Goal: Information Seeking & Learning: Compare options

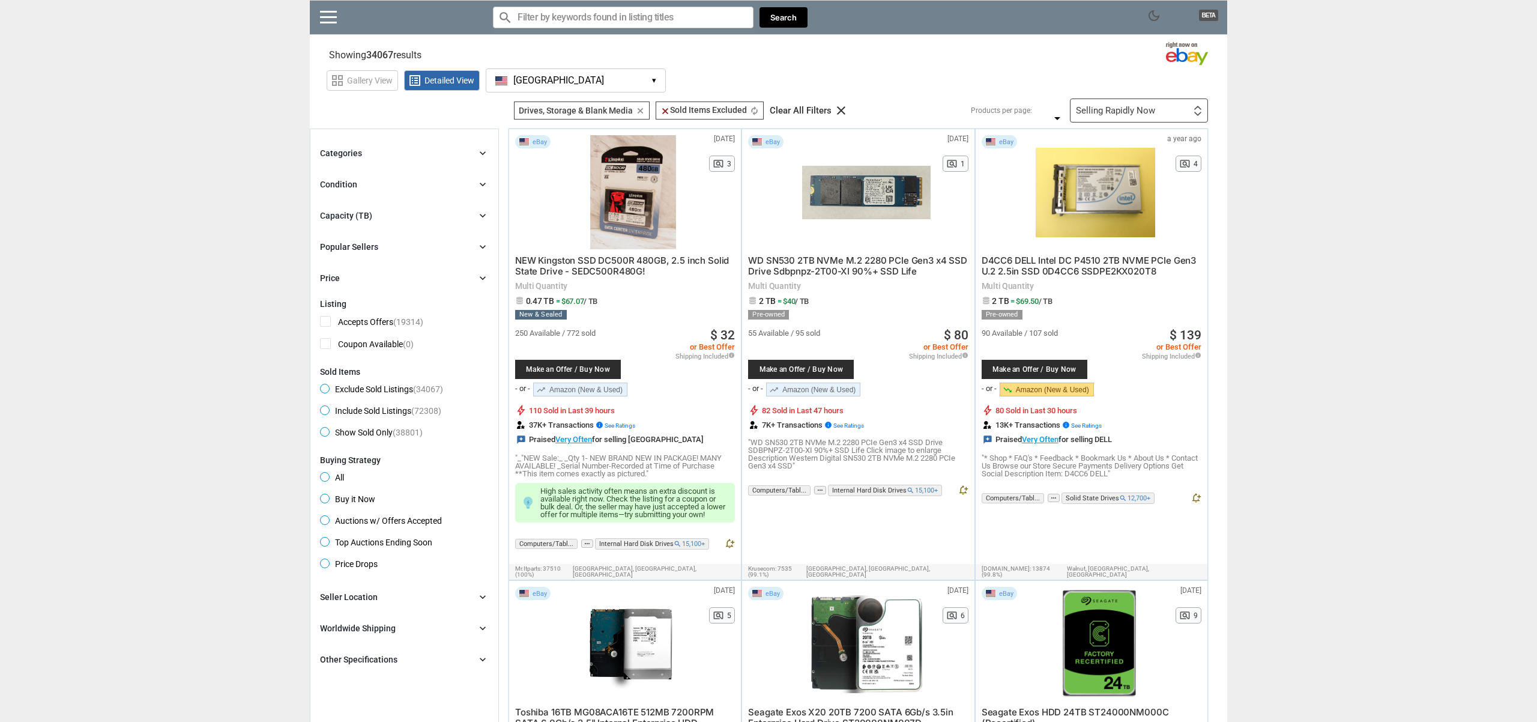
click at [369, 220] on div "Capacity (TB)" at bounding box center [346, 216] width 52 height 12
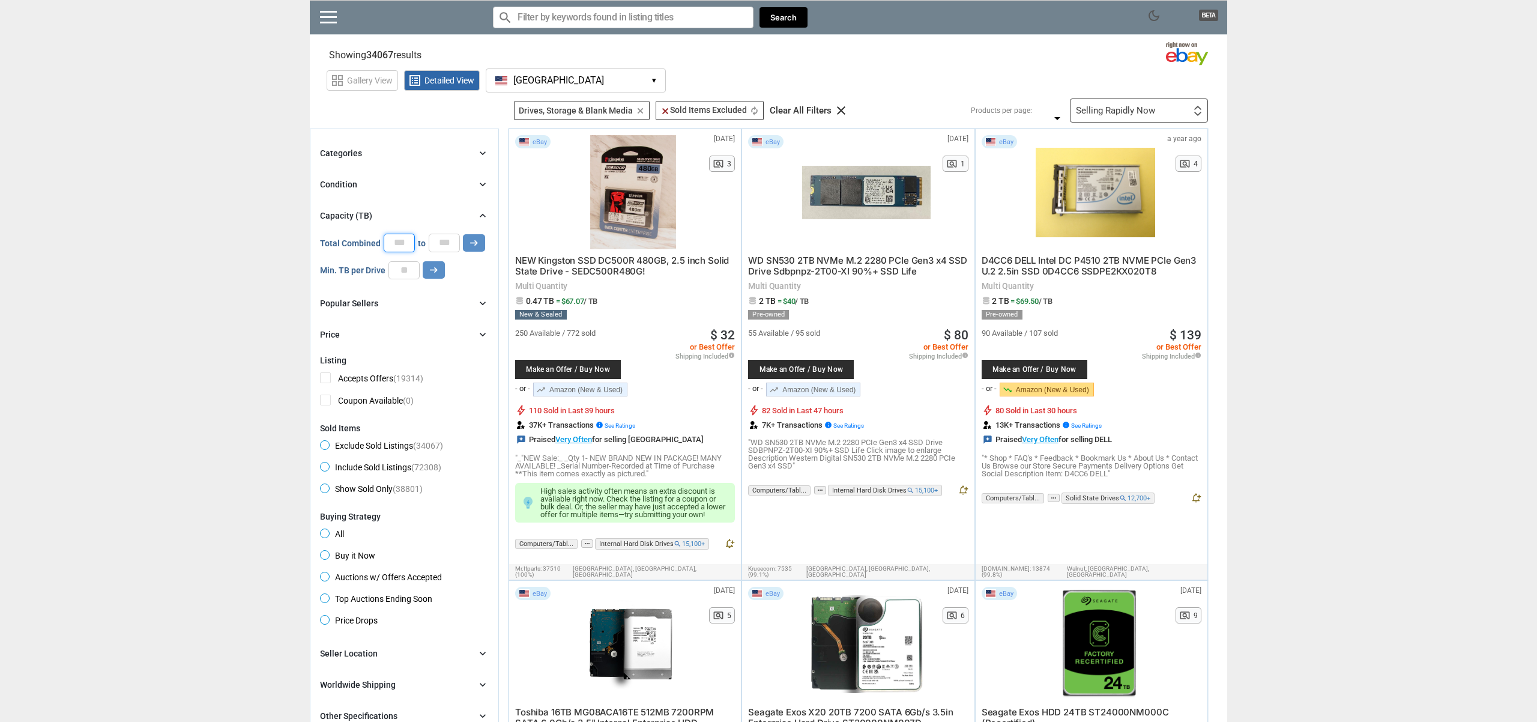
click at [403, 248] on input "*" at bounding box center [399, 243] width 31 height 18
type input "*"
click at [402, 268] on input "number" at bounding box center [403, 270] width 31 height 18
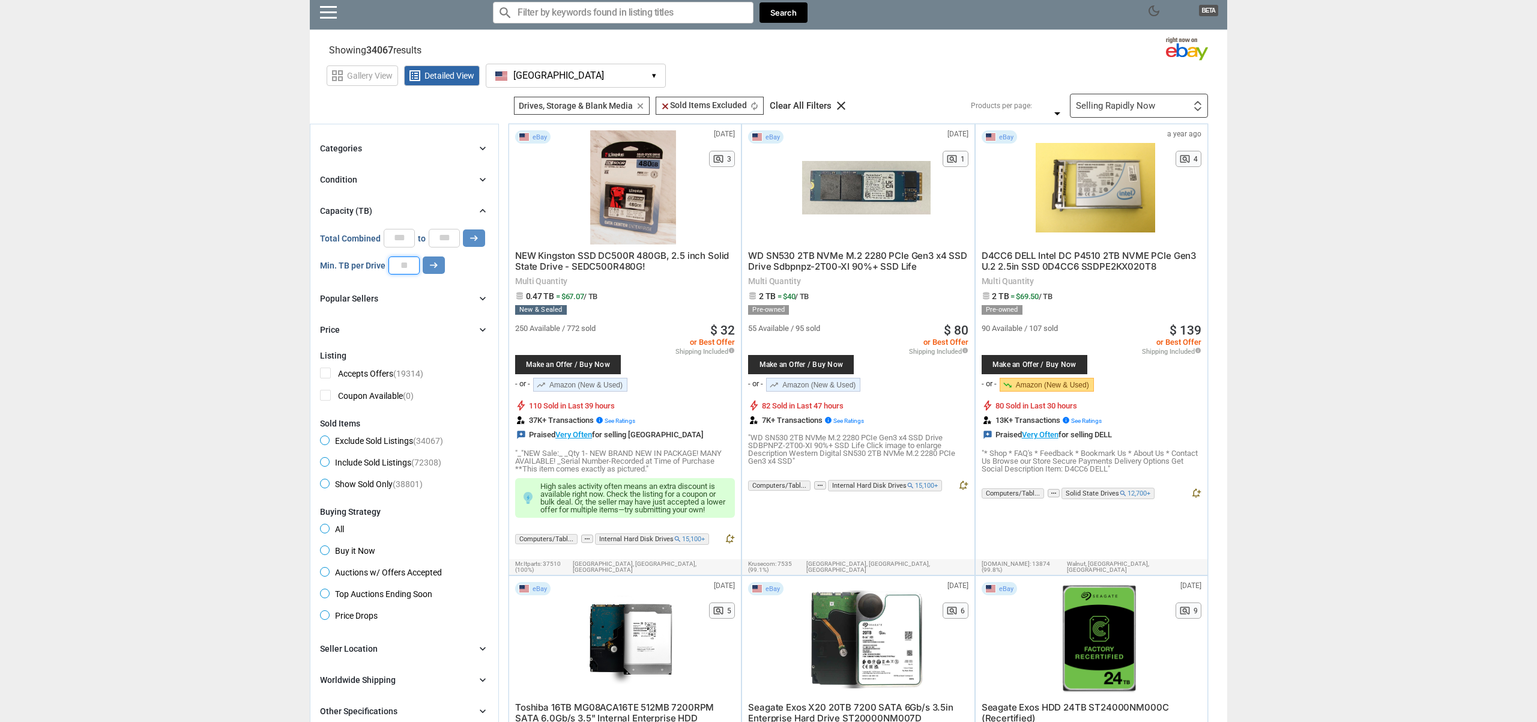
type input "*"
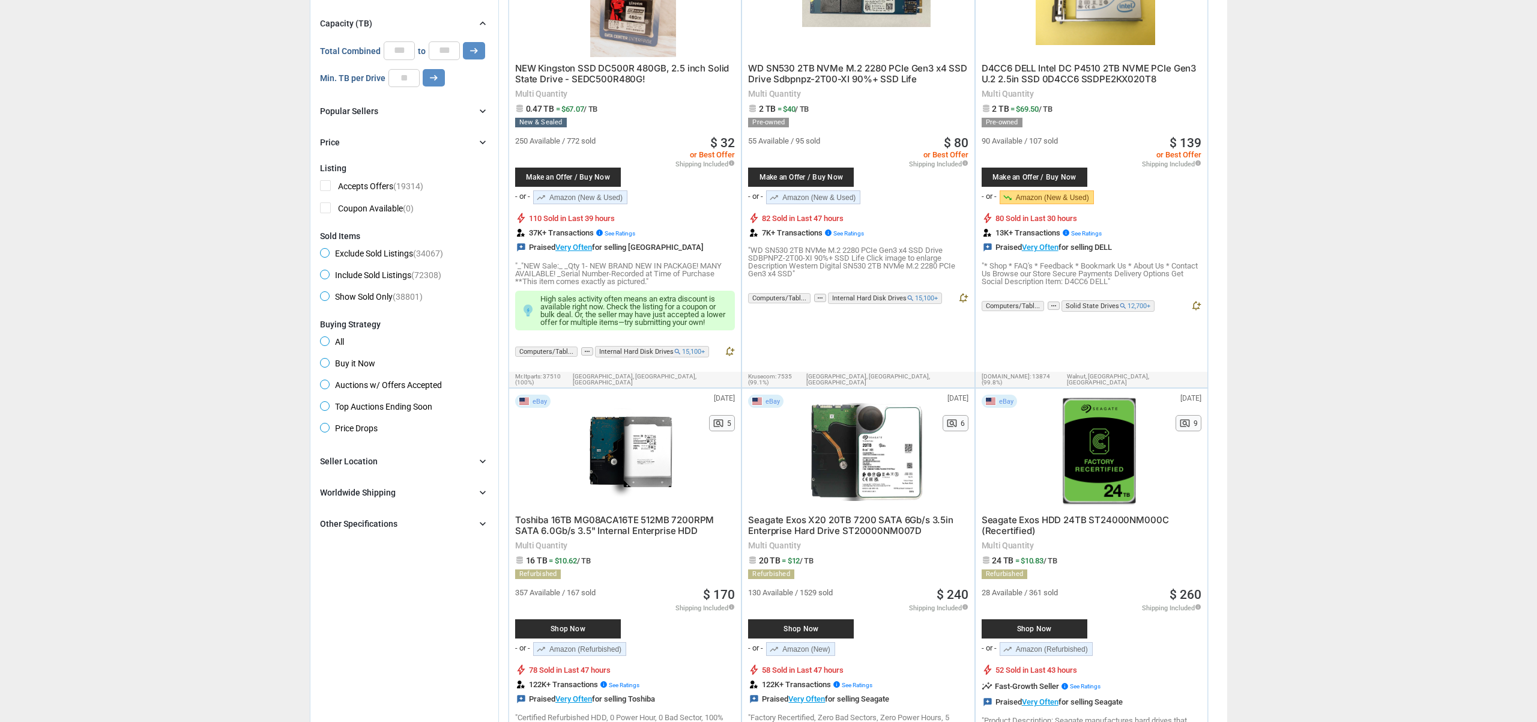
scroll to position [0, 0]
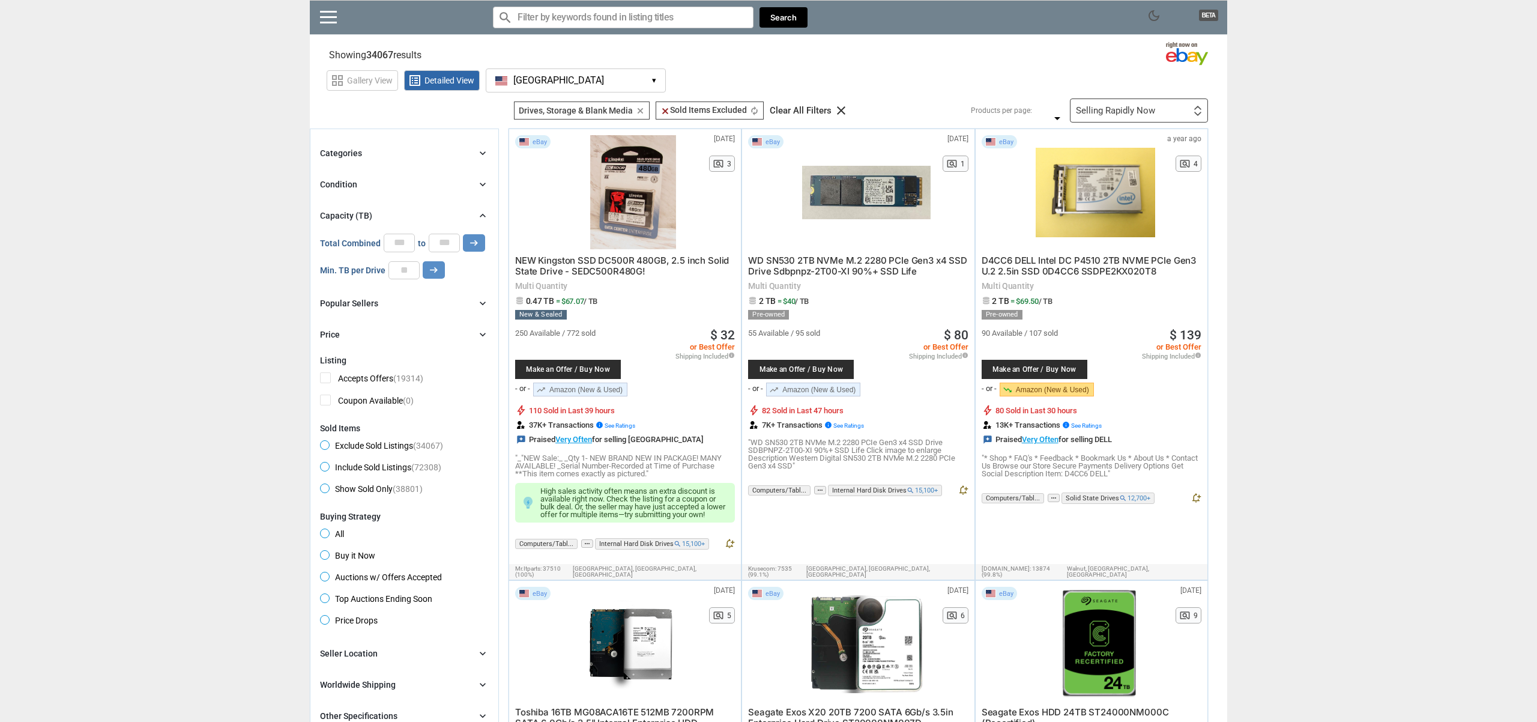
click at [575, 82] on button "[GEOGRAPHIC_DATA] [GEOGRAPHIC_DATA] ▾" at bounding box center [576, 80] width 180 height 24
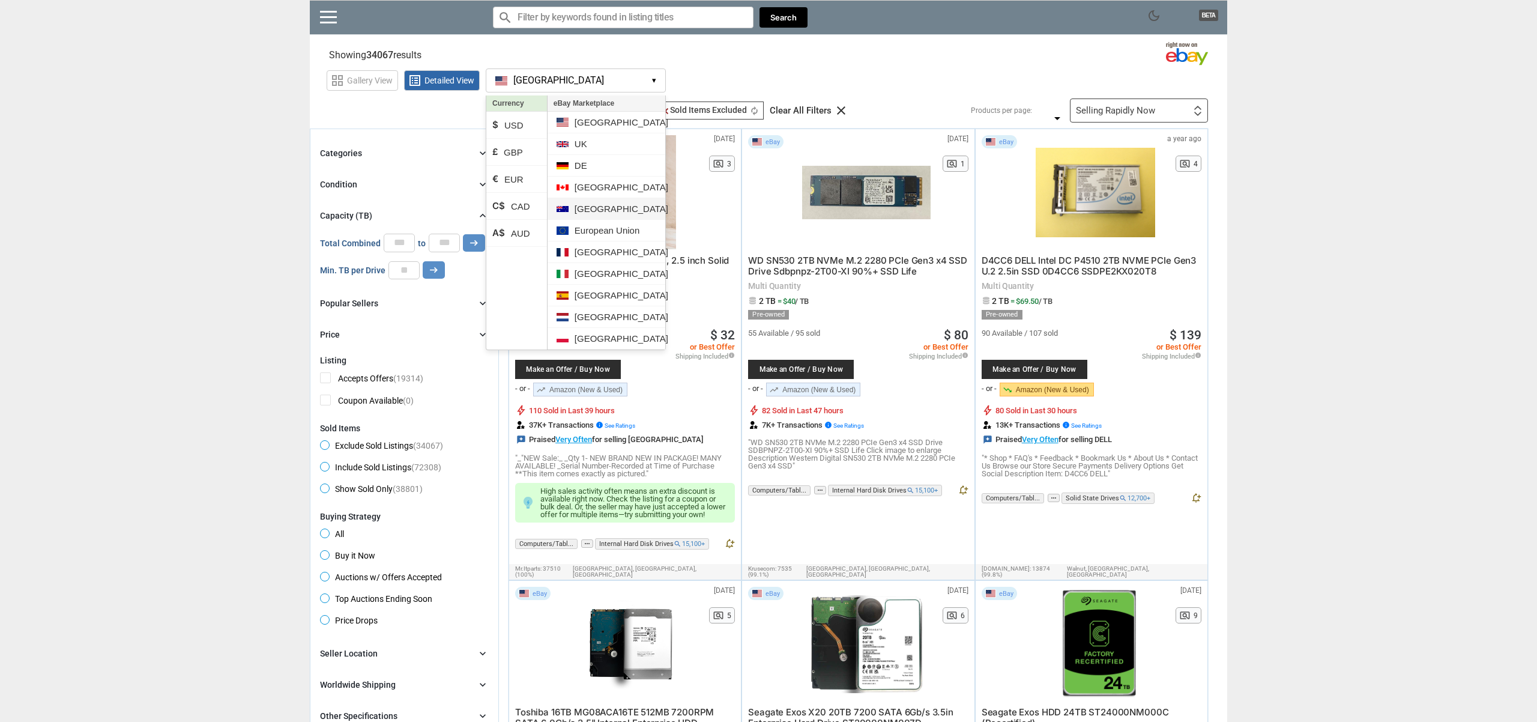
click at [576, 205] on li "[GEOGRAPHIC_DATA]" at bounding box center [607, 209] width 118 height 22
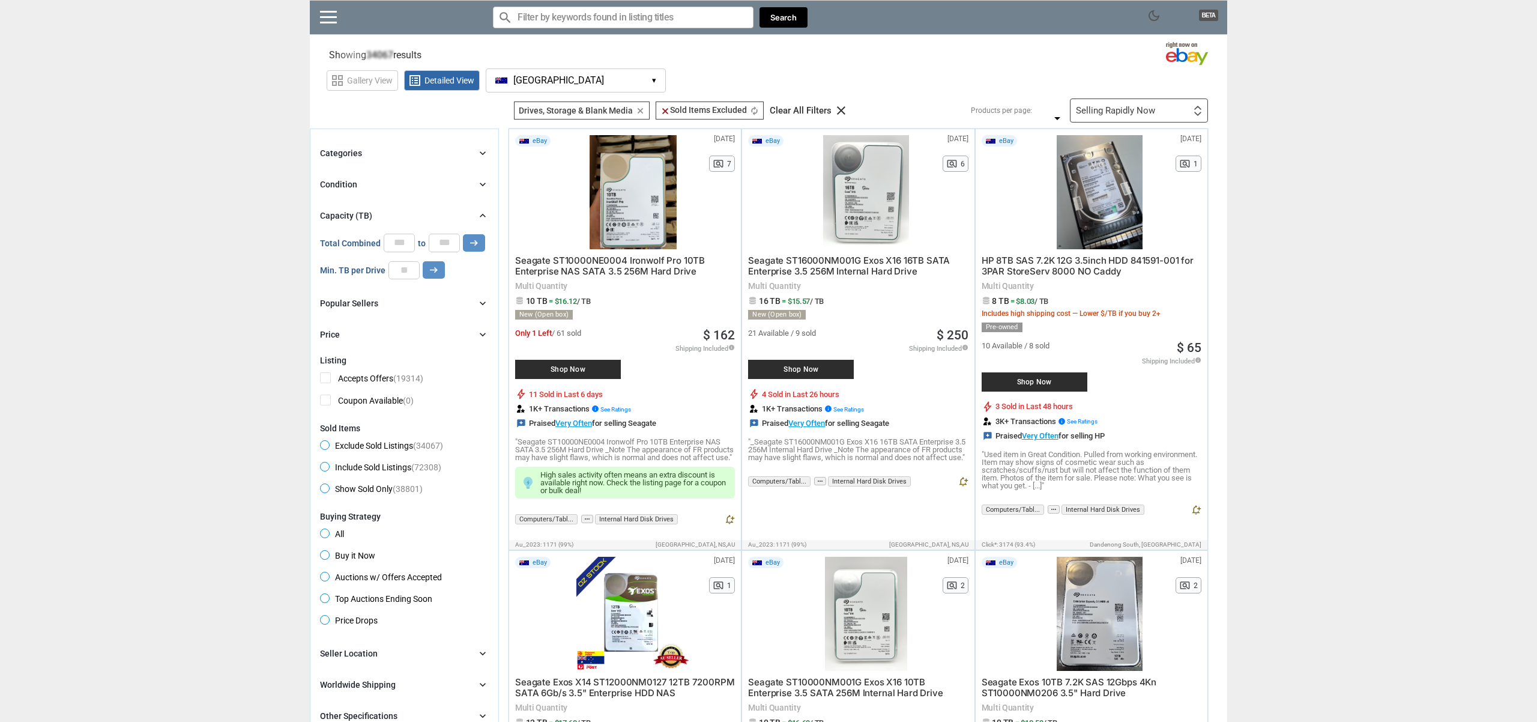
click at [522, 83] on span "[GEOGRAPHIC_DATA]" at bounding box center [558, 80] width 91 height 11
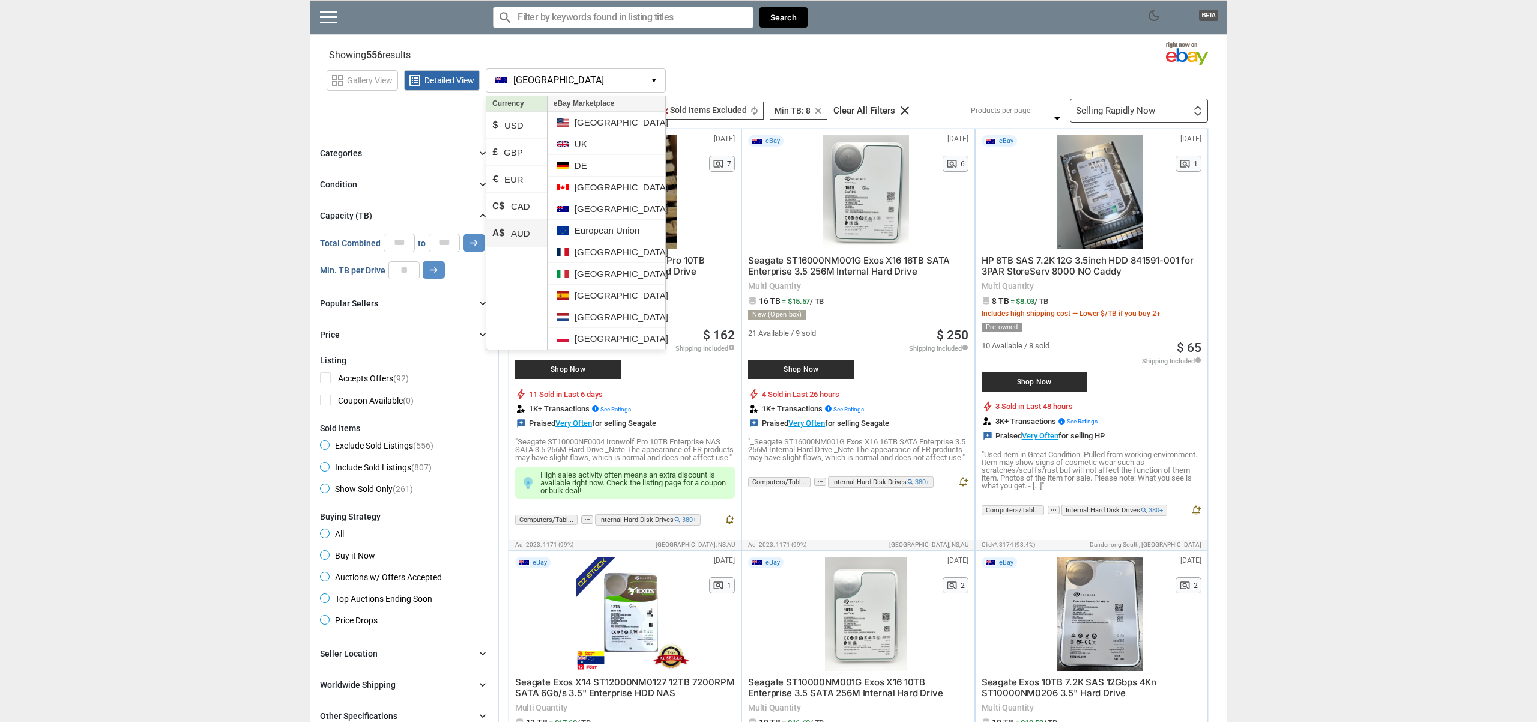
click at [518, 229] on li "A$ AUD" at bounding box center [516, 233] width 61 height 27
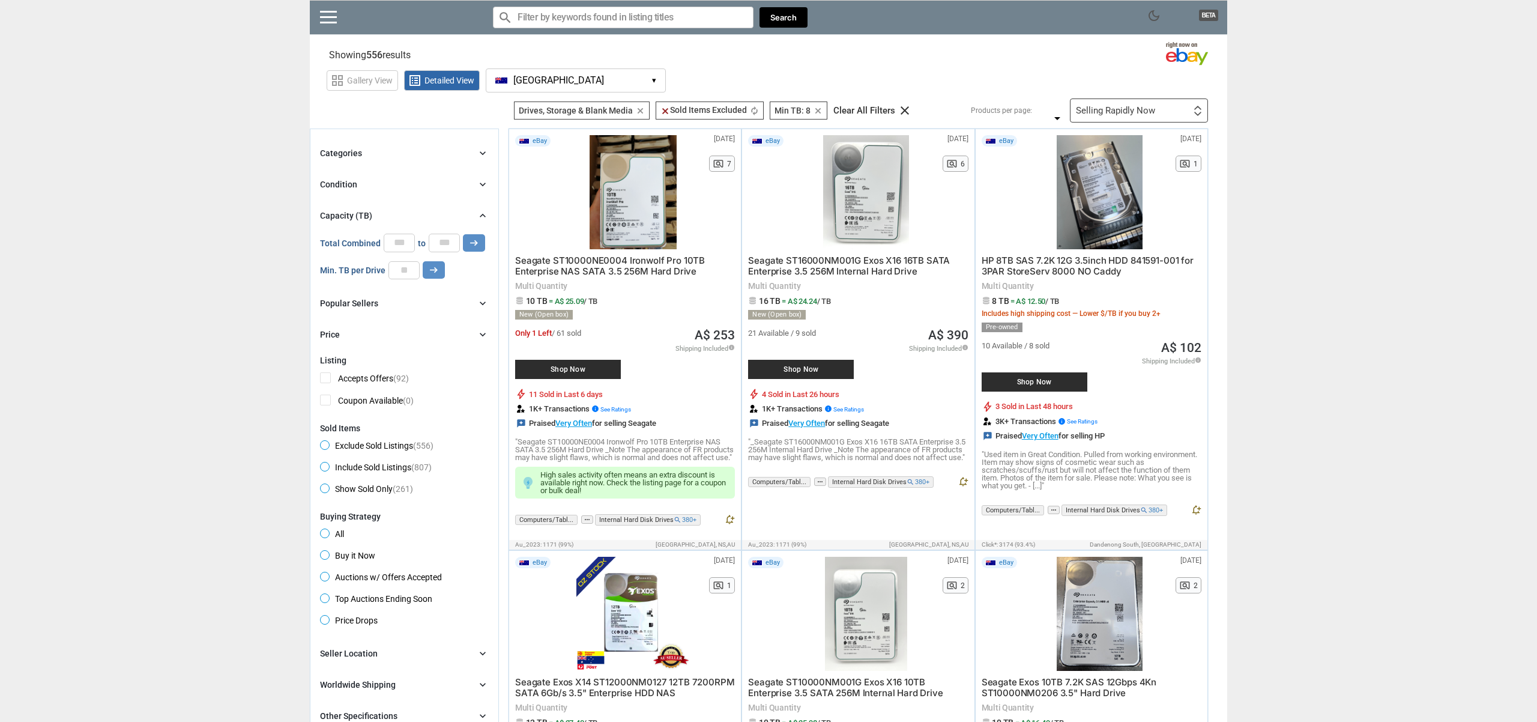
click at [409, 148] on div "Categories chevron_right" at bounding box center [404, 153] width 169 height 14
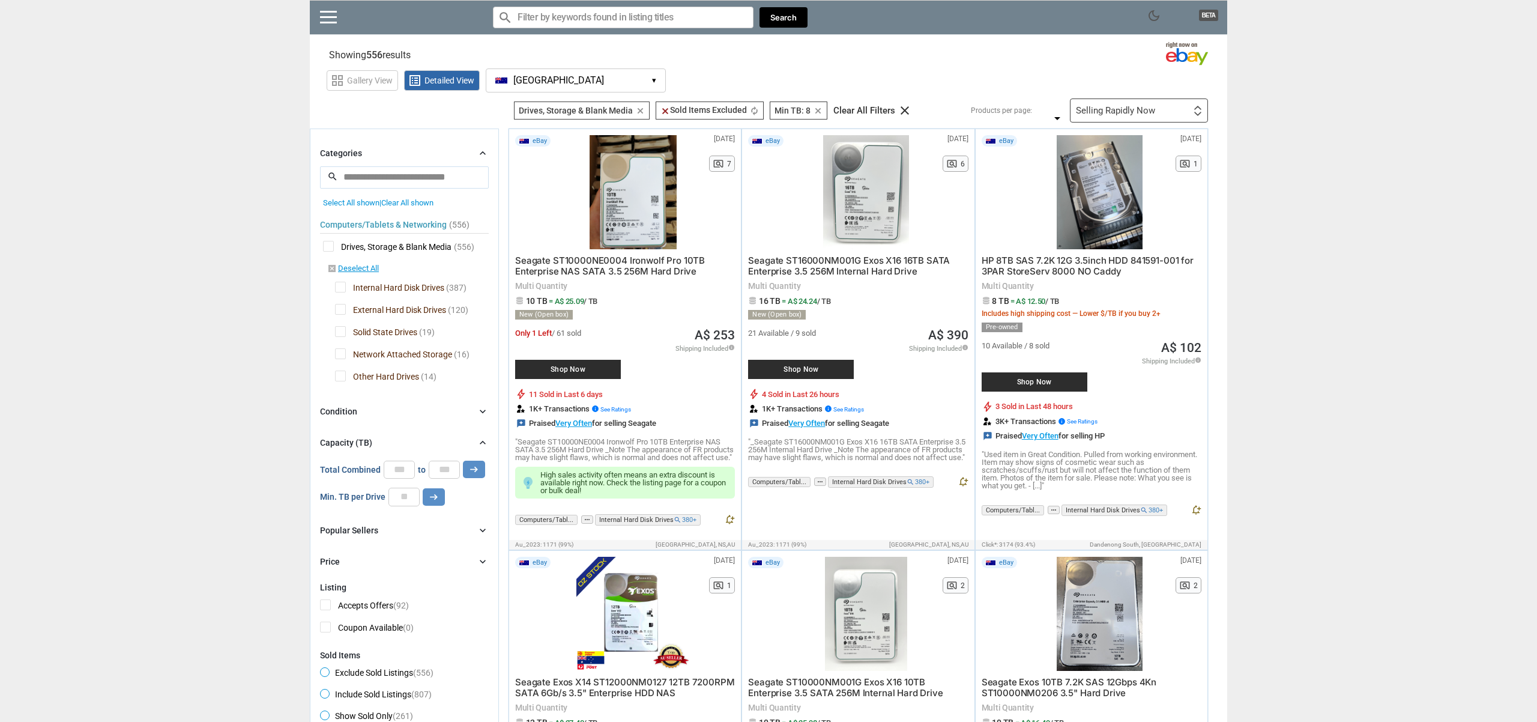
click at [409, 148] on div "Categories chevron_right" at bounding box center [404, 153] width 169 height 14
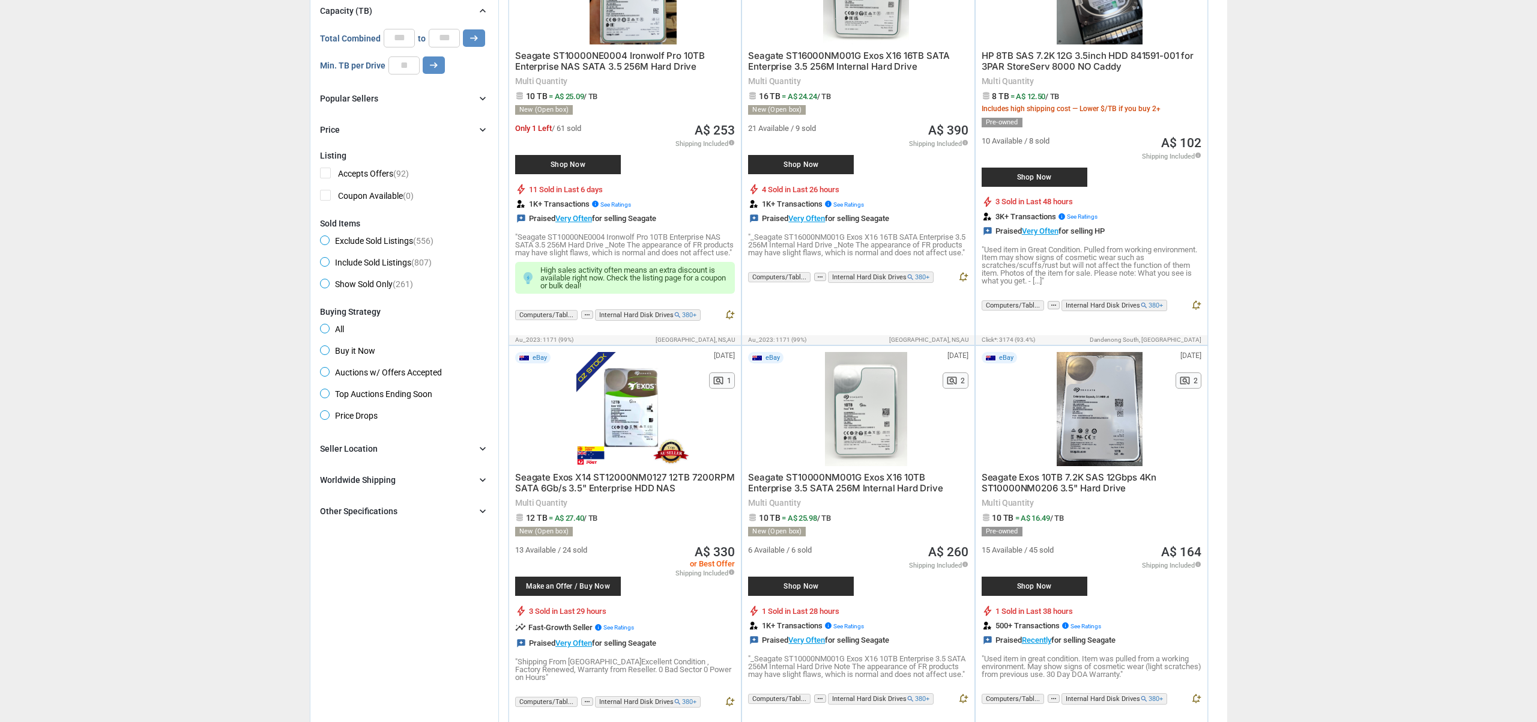
scroll to position [204, 0]
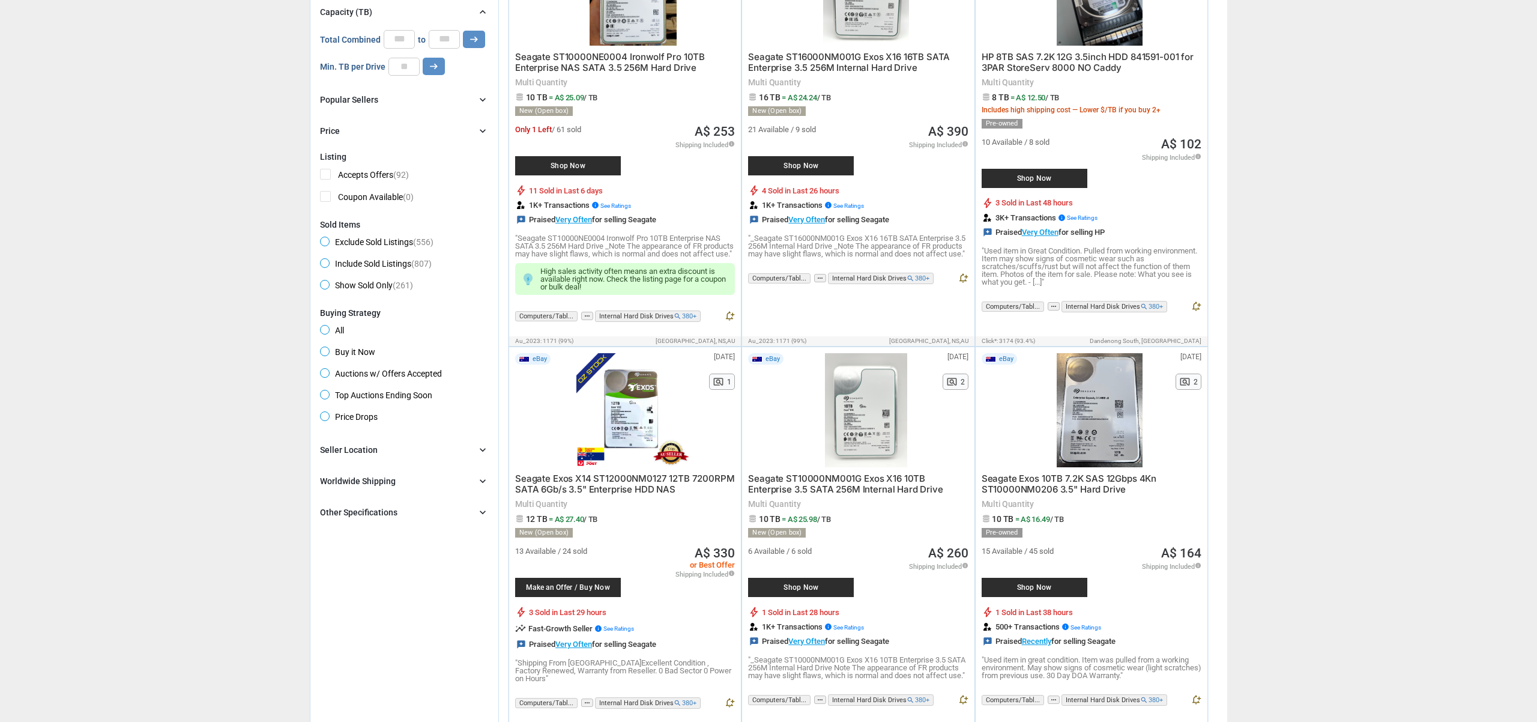
click at [1050, 591] on span "Shop Now" at bounding box center [1035, 587] width 94 height 7
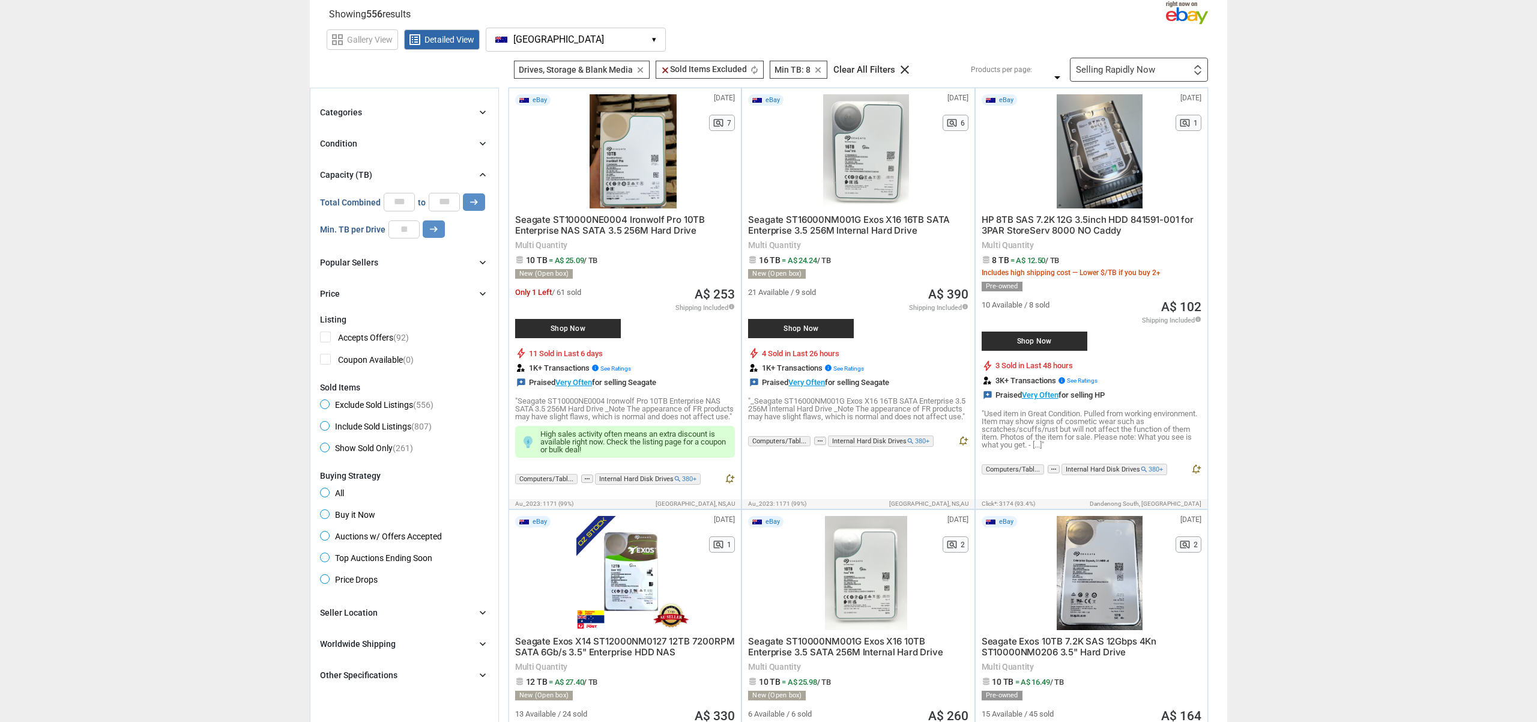
scroll to position [35, 0]
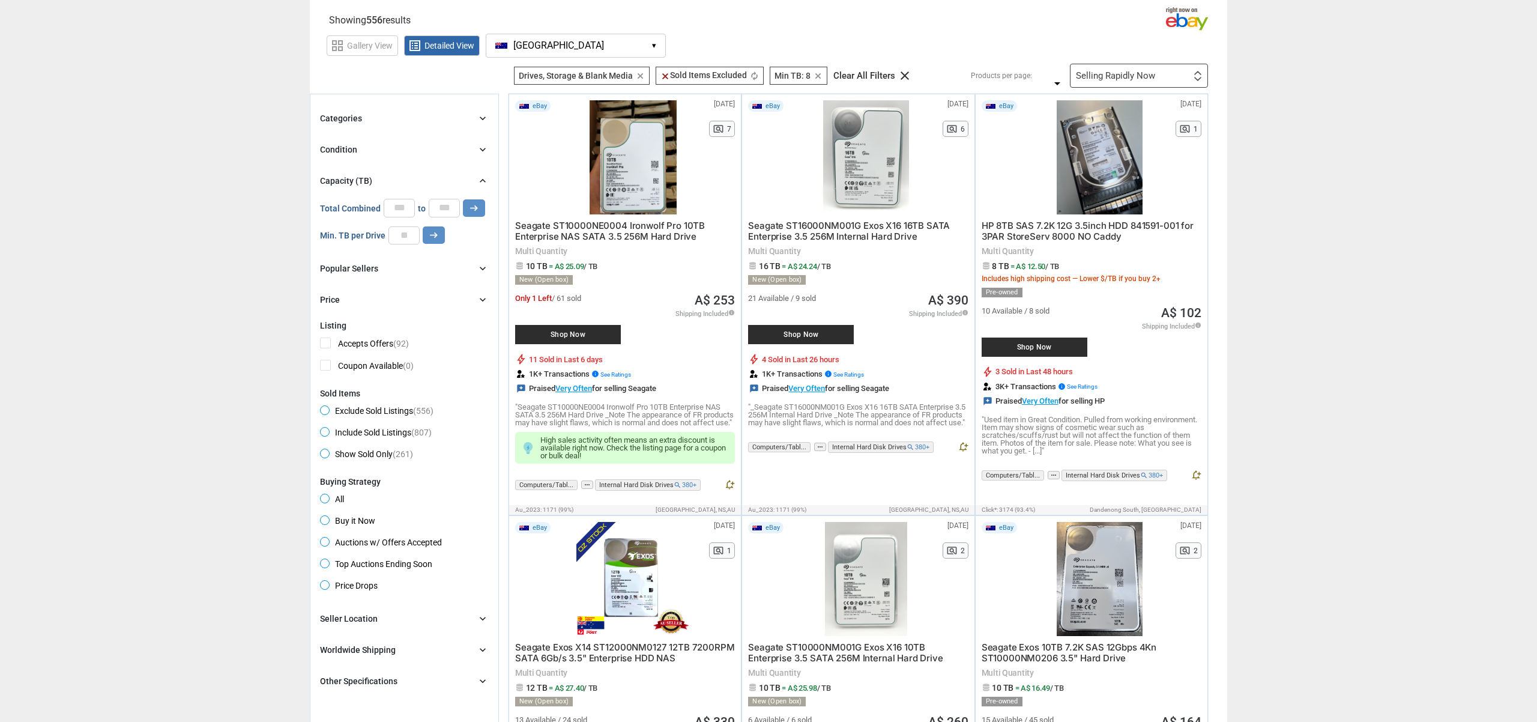
click at [369, 265] on div "Popular Sellers" at bounding box center [349, 268] width 58 height 12
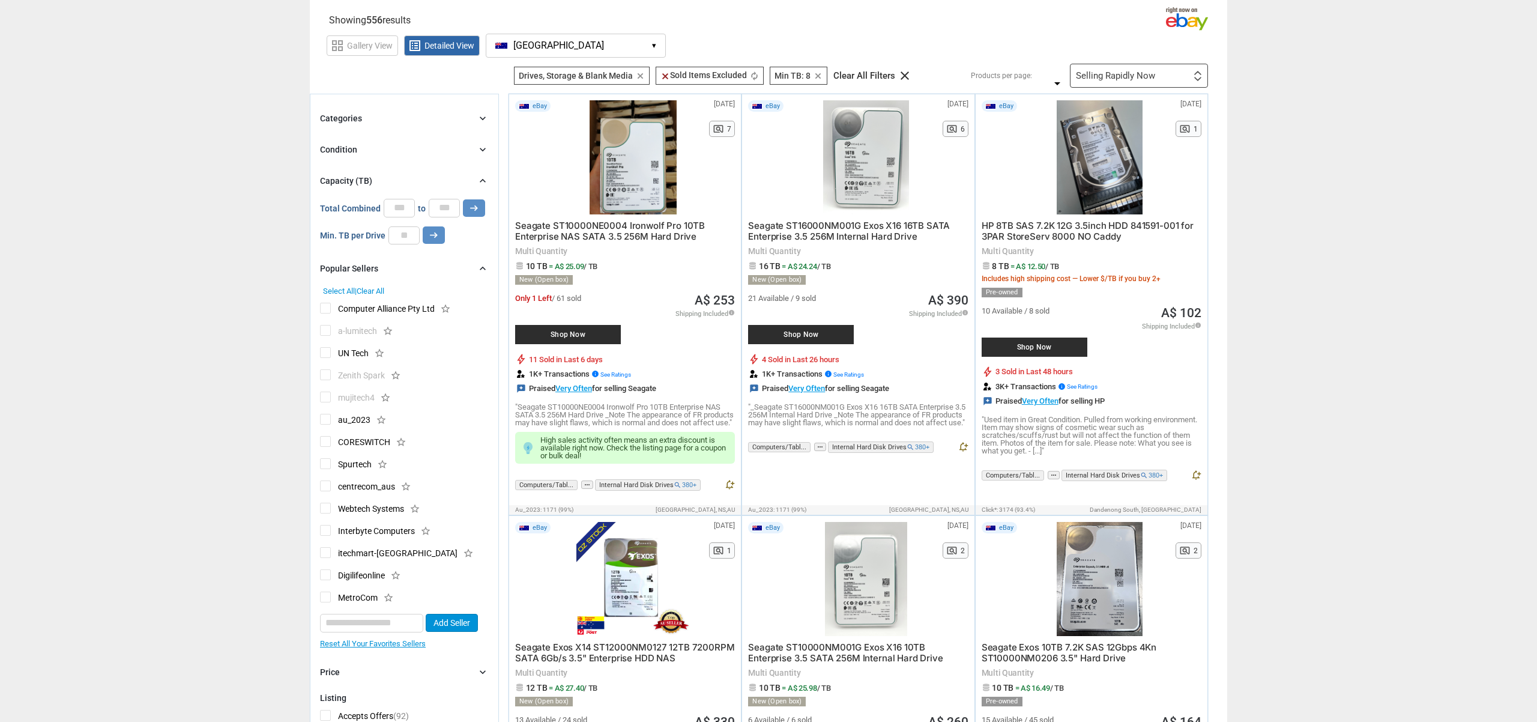
click at [369, 266] on div "Popular Sellers" at bounding box center [349, 268] width 58 height 12
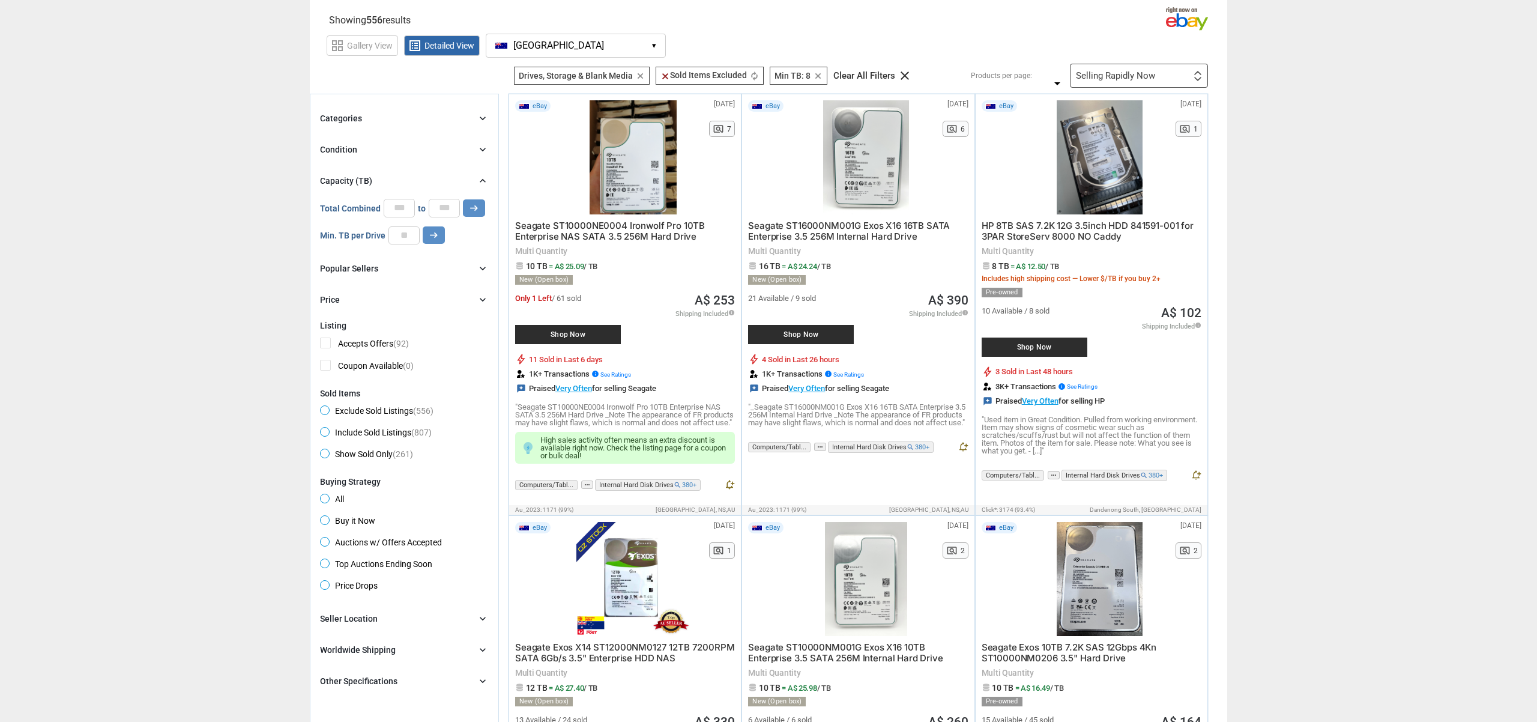
click at [365, 301] on div "Price chevron_right" at bounding box center [404, 299] width 169 height 14
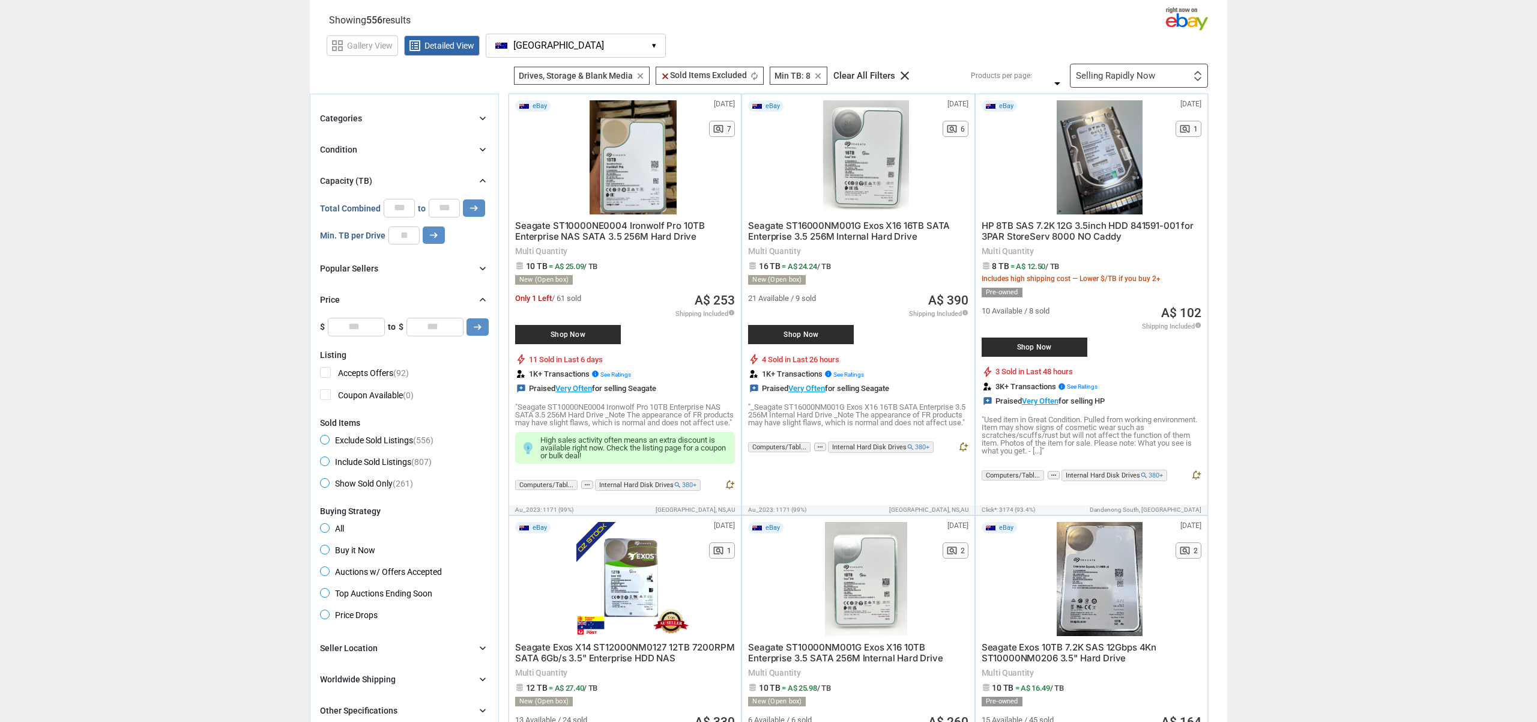
click at [365, 301] on div "Price chevron_right" at bounding box center [404, 299] width 169 height 14
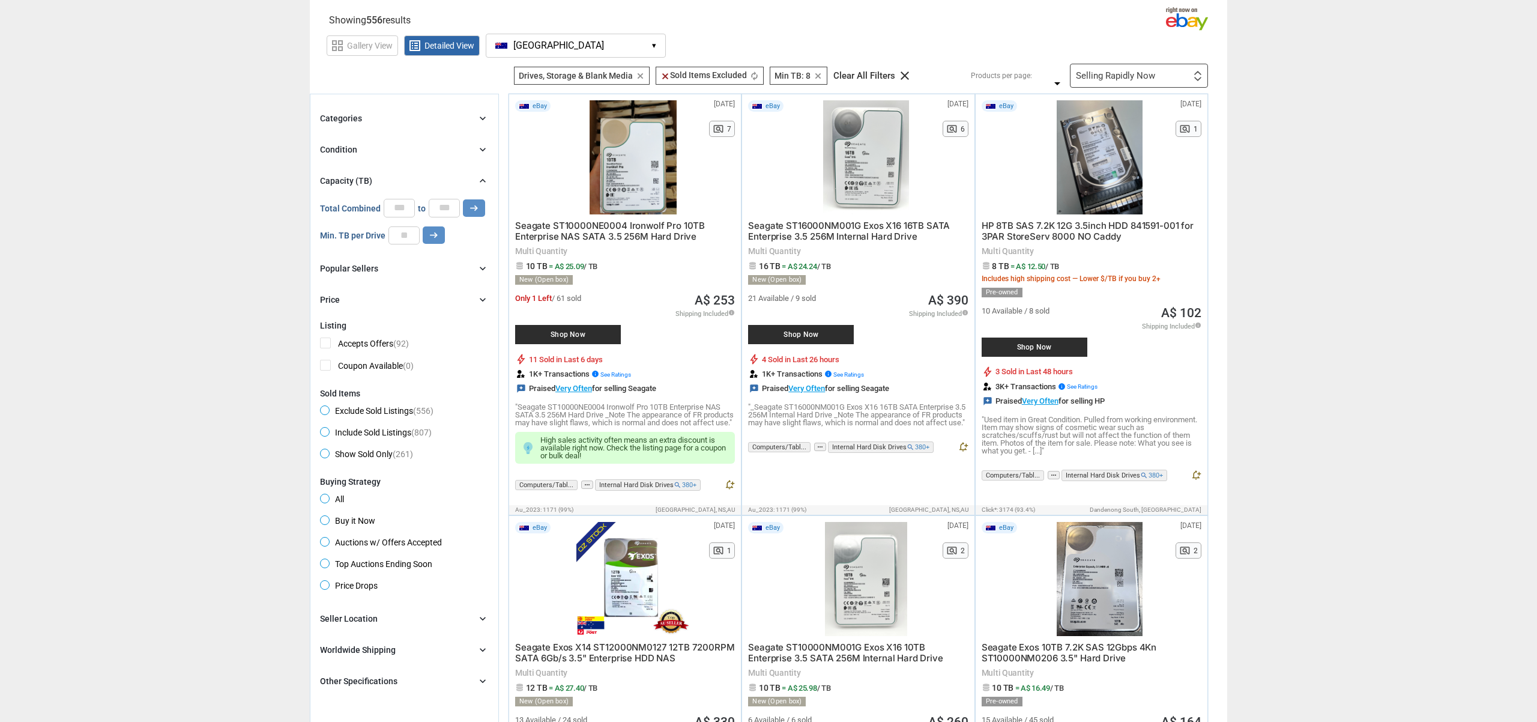
click at [355, 151] on div "Condition" at bounding box center [338, 149] width 37 height 12
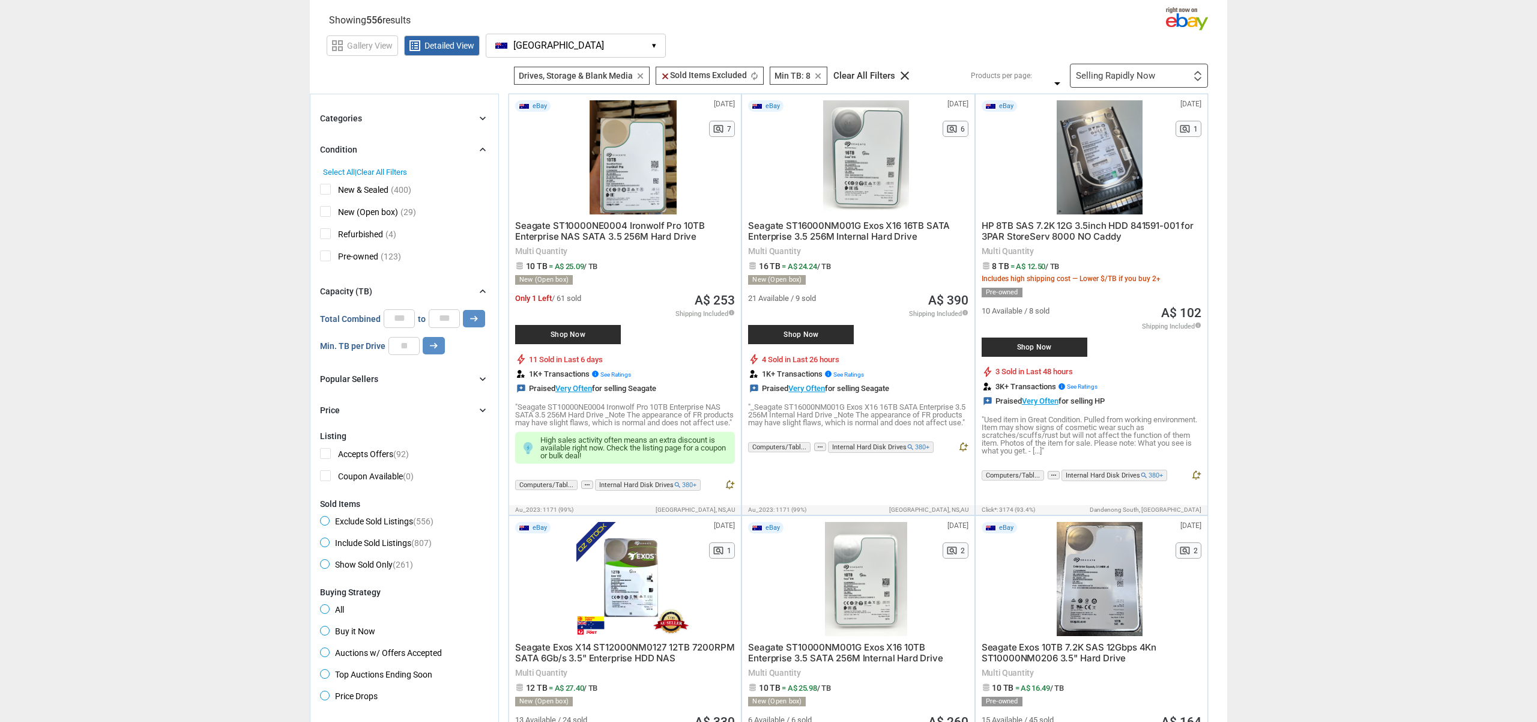
click at [384, 151] on div "Condition chevron_right" at bounding box center [404, 149] width 169 height 14
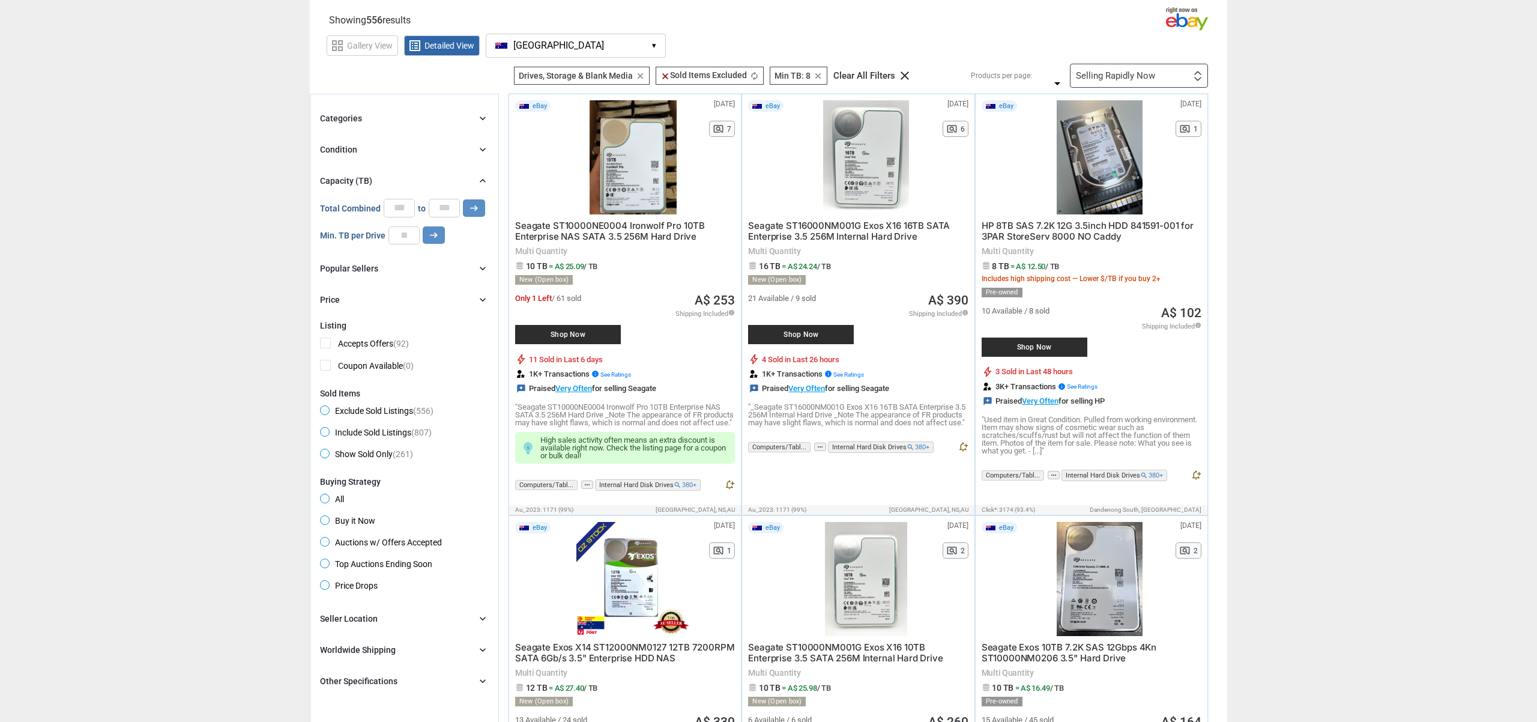
click at [393, 120] on div "Categories chevron_right" at bounding box center [404, 118] width 169 height 14
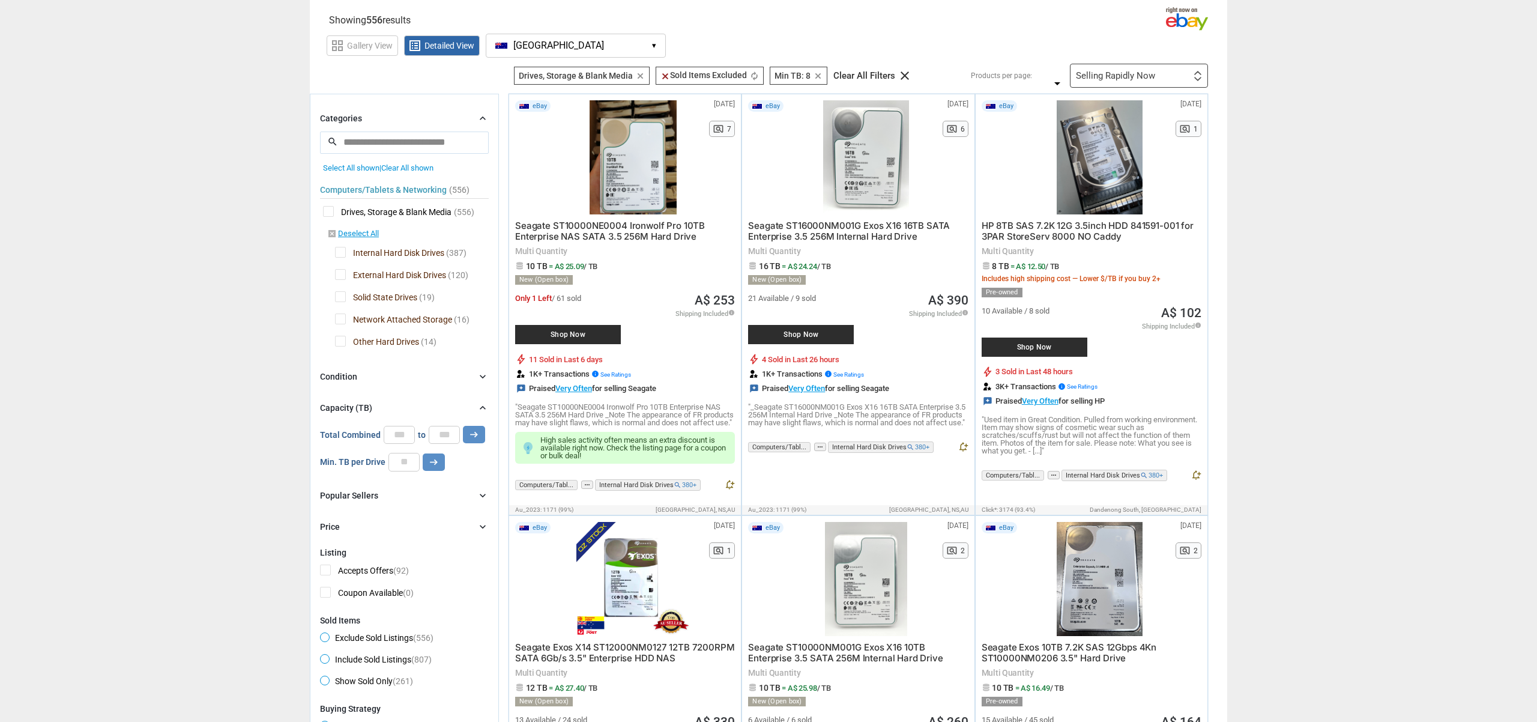
click at [393, 120] on div "Categories chevron_right" at bounding box center [404, 118] width 169 height 14
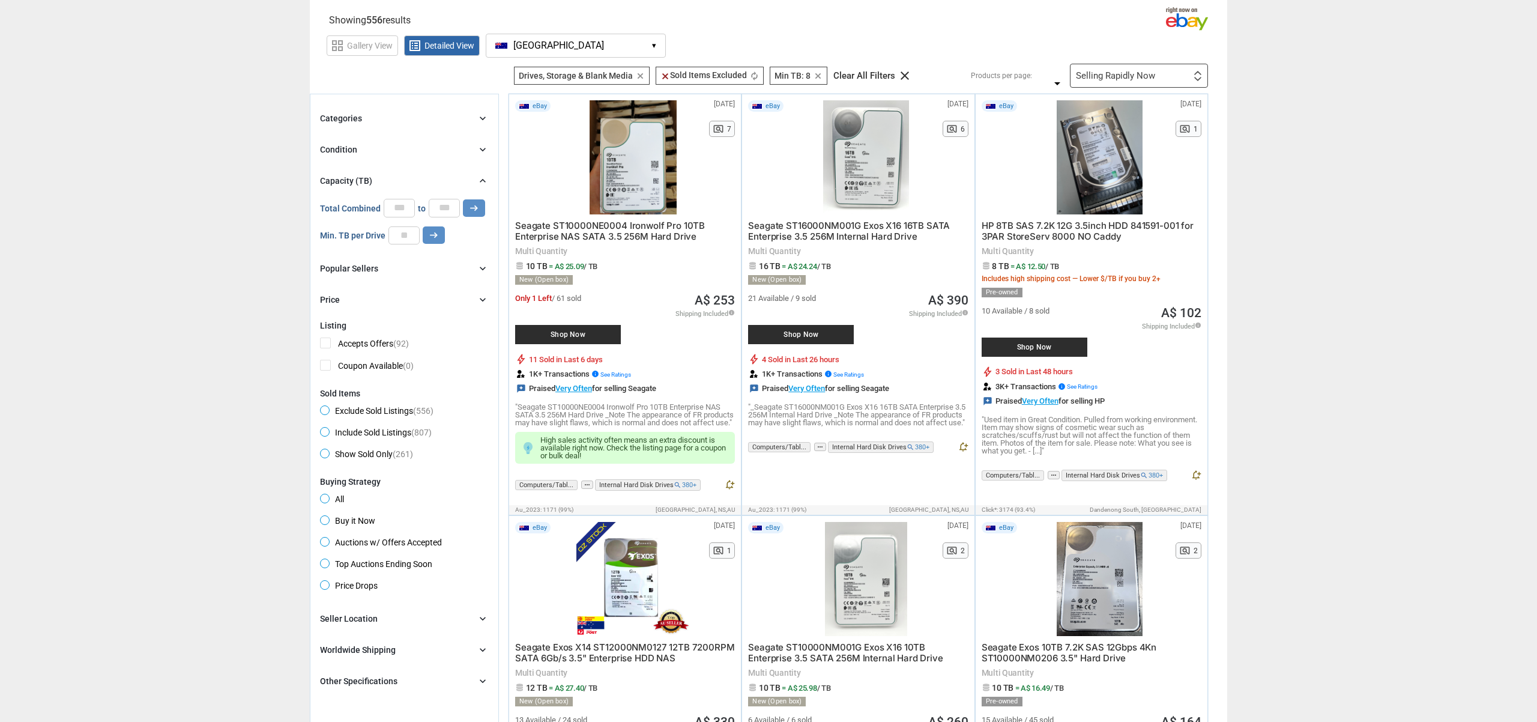
scroll to position [0, 0]
